Goal: Transaction & Acquisition: Book appointment/travel/reservation

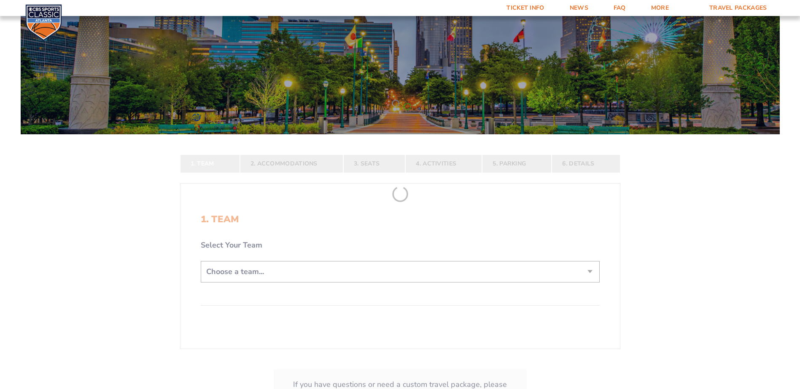
scroll to position [126, 0]
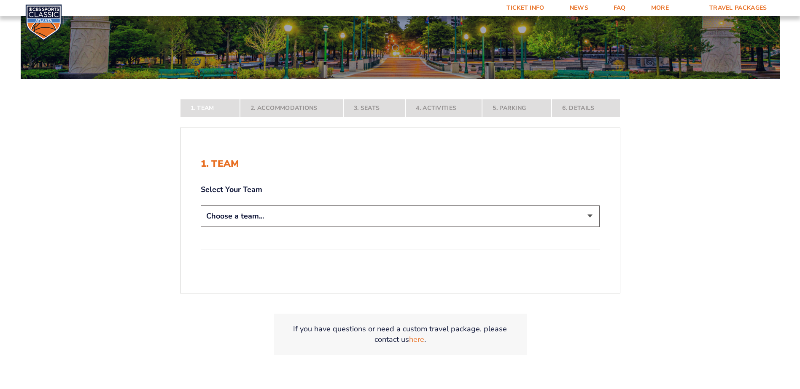
click at [329, 215] on select "Choose a team... [US_STATE] Wildcats [US_STATE] State Buckeyes [US_STATE] Tar H…" at bounding box center [400, 216] width 399 height 21
select select "12756"
click at [201, 227] on select "Choose a team... [US_STATE] Wildcats [US_STATE] State Buckeyes [US_STATE] Tar H…" at bounding box center [400, 216] width 399 height 21
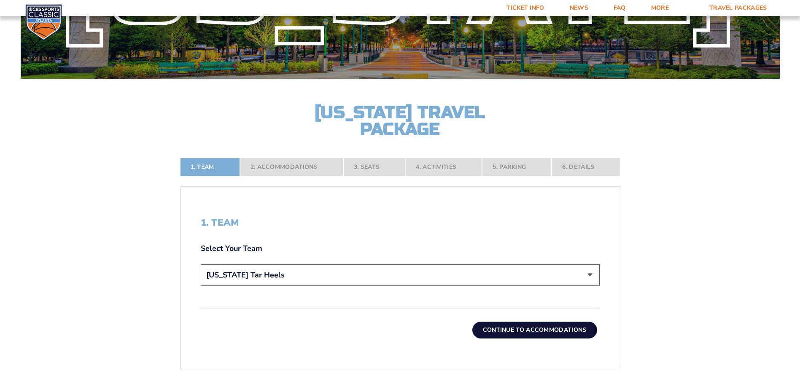
click at [504, 325] on button "Continue To Accommodations" at bounding box center [534, 330] width 125 height 17
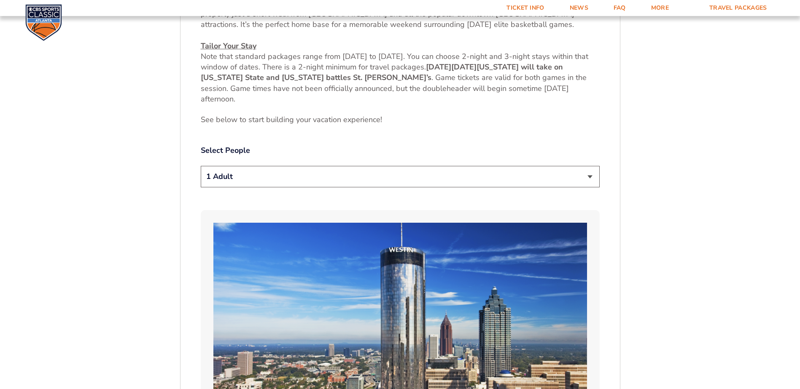
scroll to position [353, 0]
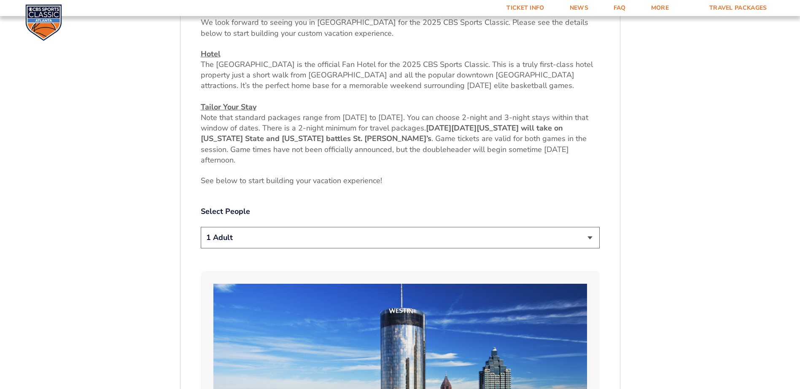
click at [483, 240] on select "1 Adult 2 Adults 3 Adults 4 Adults 2 Adults + 1 Child 2 Adults + 2 Children 2 A…" at bounding box center [400, 237] width 399 height 21
select select "2 Adults"
click at [201, 227] on select "1 Adult 2 Adults 3 Adults 4 Adults 2 Adults + 1 Child 2 Adults + 2 Children 2 A…" at bounding box center [400, 237] width 399 height 21
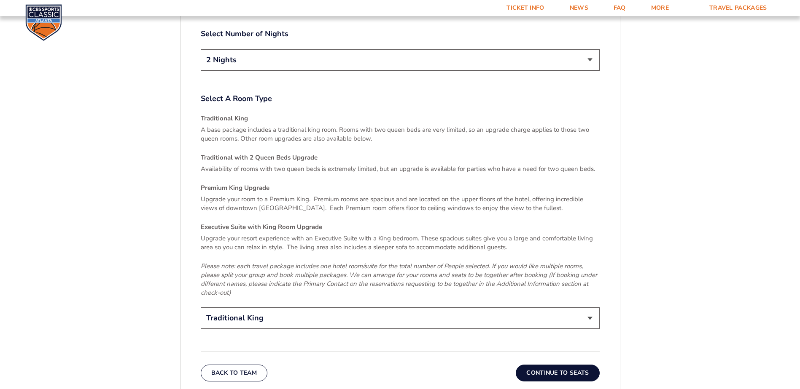
scroll to position [1027, 0]
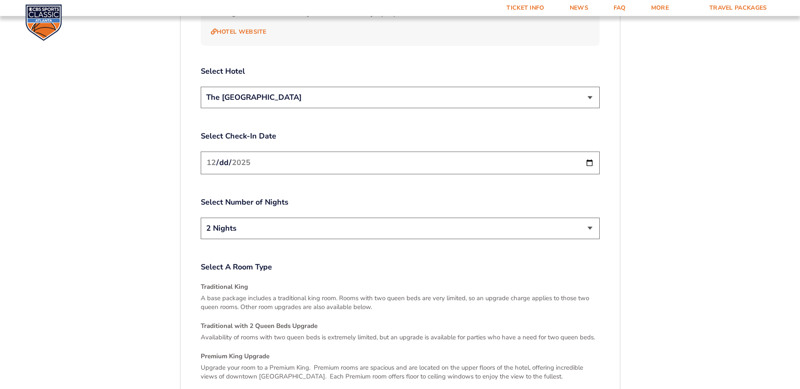
click at [399, 161] on input "[DATE]" at bounding box center [400, 163] width 399 height 22
click at [588, 152] on input "[DATE]" at bounding box center [400, 163] width 399 height 22
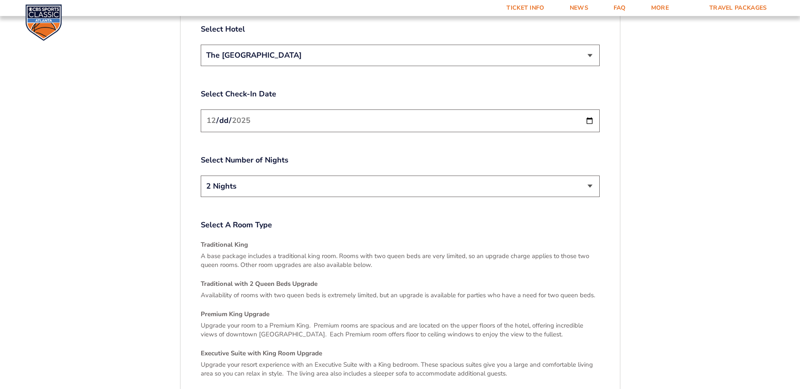
scroll to position [1238, 0]
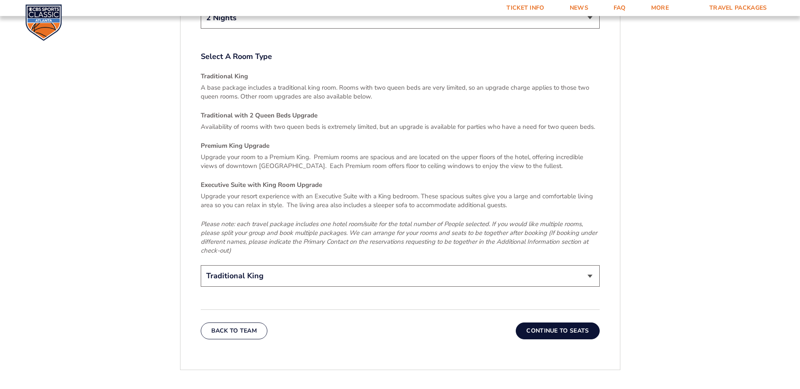
click at [543, 323] on button "Continue To Seats" at bounding box center [557, 331] width 83 height 17
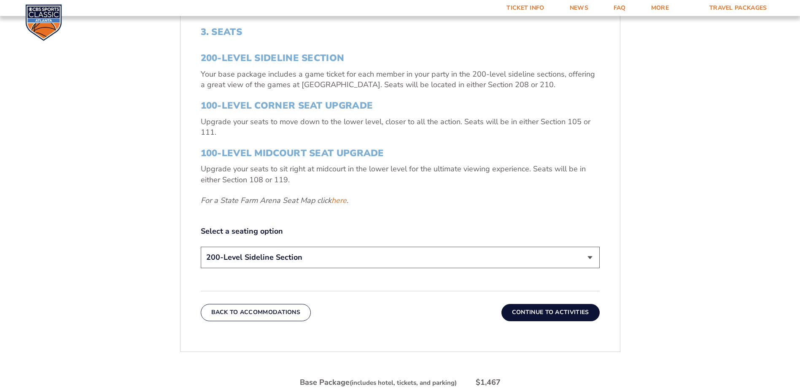
scroll to position [226, 0]
